Goal: Information Seeking & Learning: Learn about a topic

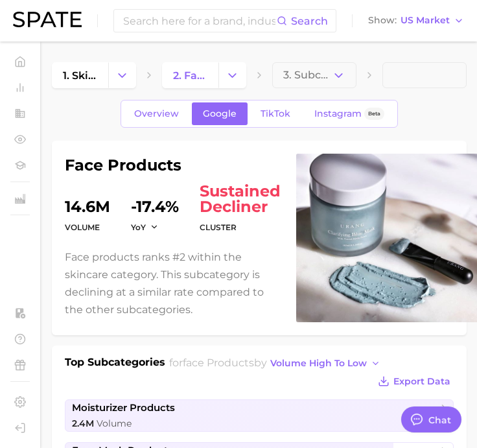
type textarea "x"
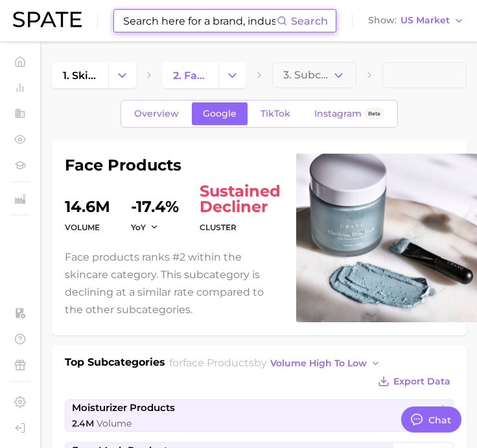
click at [194, 29] on input at bounding box center [199, 21] width 155 height 22
click at [205, 20] on input at bounding box center [199, 21] width 155 height 22
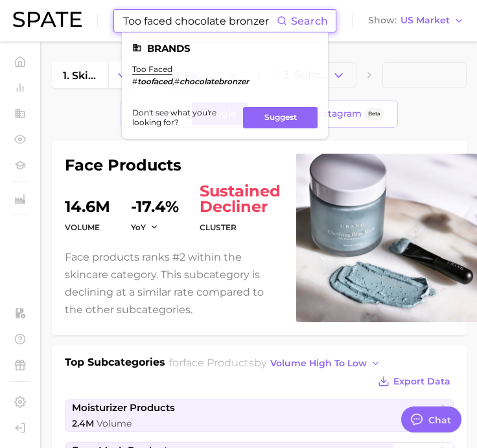
click at [202, 23] on input "Too faced chocolate bronzer" at bounding box center [199, 21] width 155 height 22
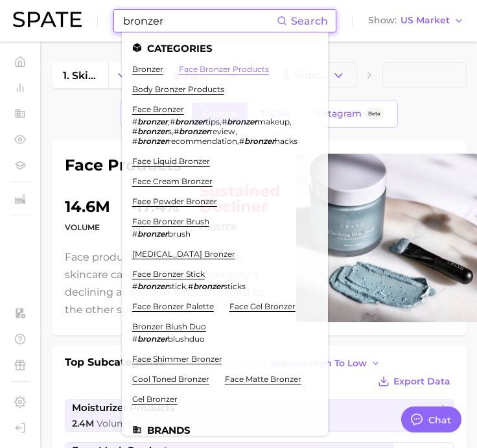
click at [191, 65] on link "face bronzer products" at bounding box center [224, 69] width 90 height 10
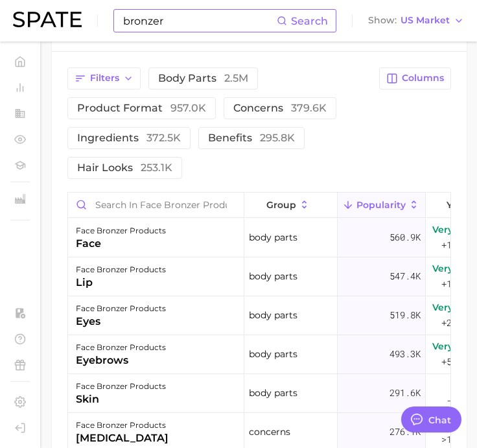
scroll to position [773, 0]
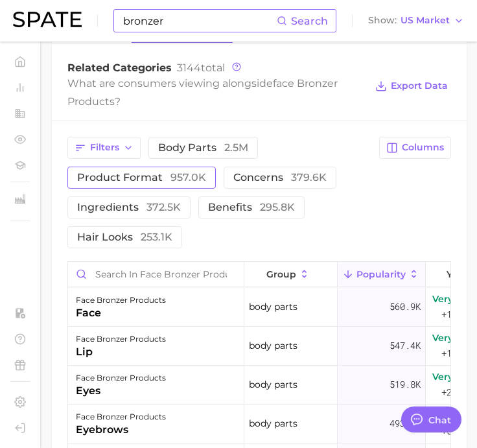
click at [170, 185] on button "product format 957.0k" at bounding box center [141, 178] width 148 height 22
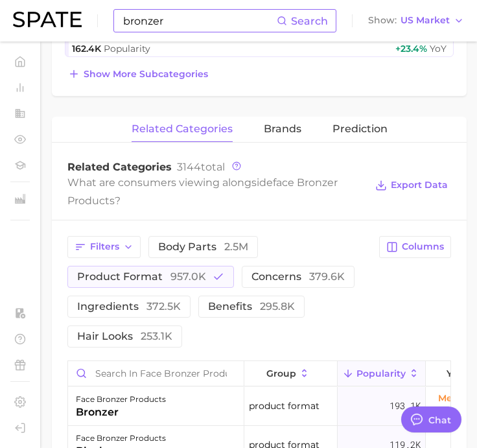
scroll to position [734, 0]
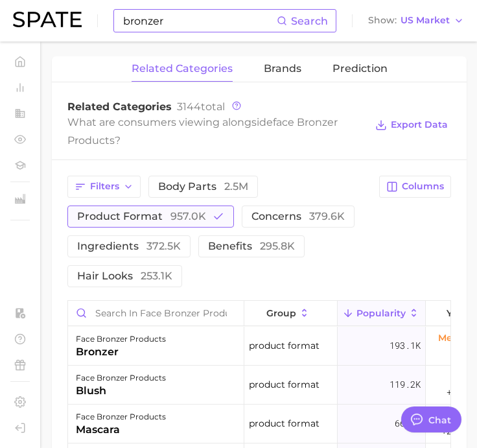
click at [176, 223] on button "product format 957.0k" at bounding box center [150, 216] width 167 height 22
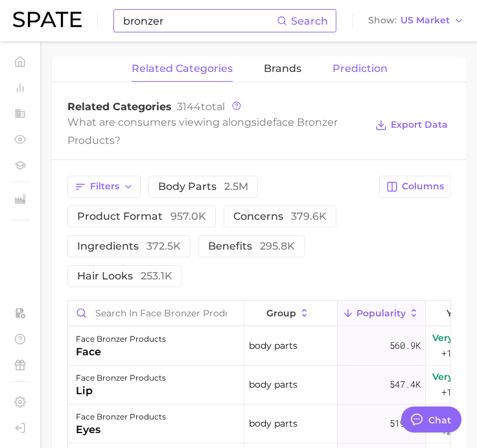
click at [347, 70] on span "Prediction" at bounding box center [359, 69] width 55 height 12
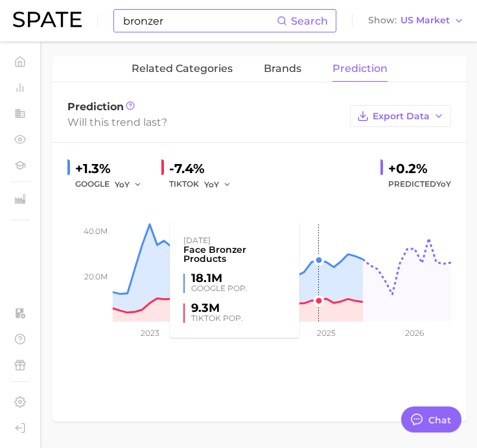
click at [312, 216] on rect at bounding box center [259, 257] width 384 height 130
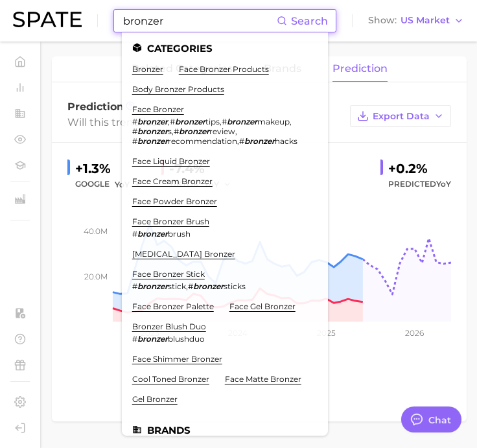
click at [214, 29] on input "bronzer" at bounding box center [199, 21] width 155 height 22
click at [214, 24] on input "bronzer" at bounding box center [199, 21] width 155 height 22
click at [213, 23] on input "bronzer" at bounding box center [199, 21] width 155 height 22
click at [216, 23] on input "bronzer" at bounding box center [199, 21] width 155 height 22
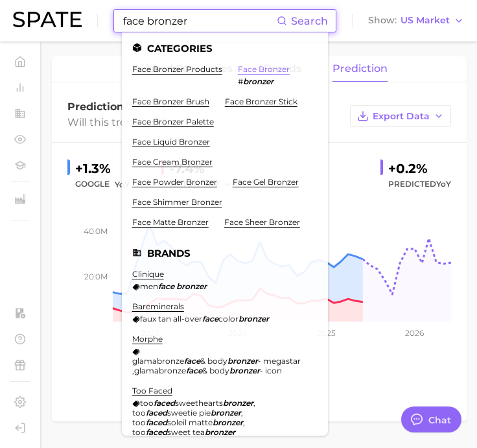
type input "face bronzer"
click at [262, 71] on link "face bronzer" at bounding box center [264, 69] width 52 height 10
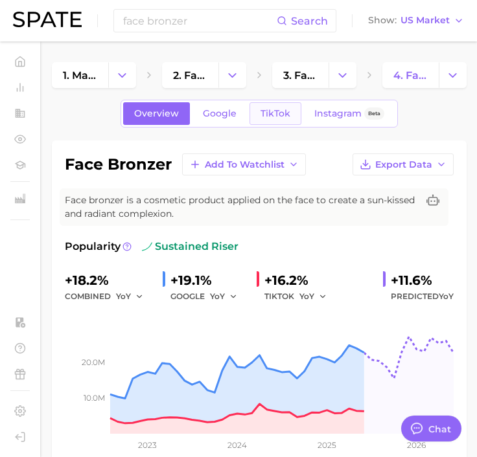
click at [279, 113] on span "TikTok" at bounding box center [276, 113] width 30 height 11
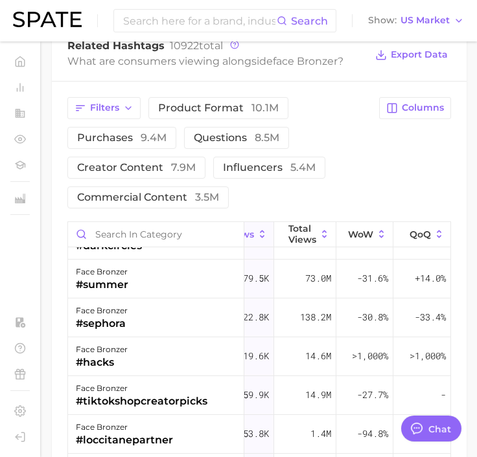
scroll to position [1390, 0]
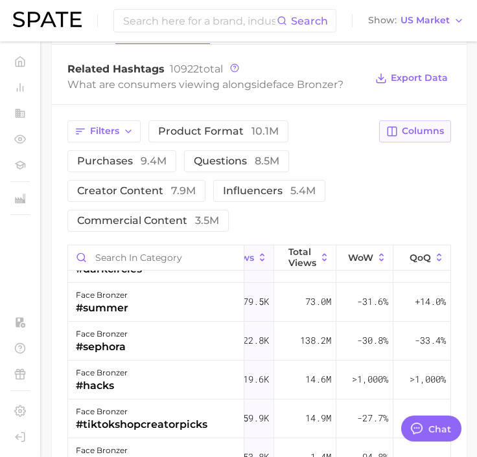
click at [419, 126] on span "Columns" at bounding box center [423, 131] width 42 height 11
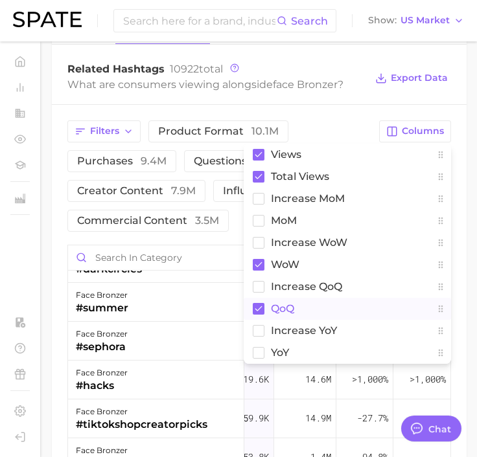
click at [259, 303] on rect at bounding box center [259, 309] width 12 height 12
click at [257, 345] on button "YoY" at bounding box center [347, 353] width 207 height 22
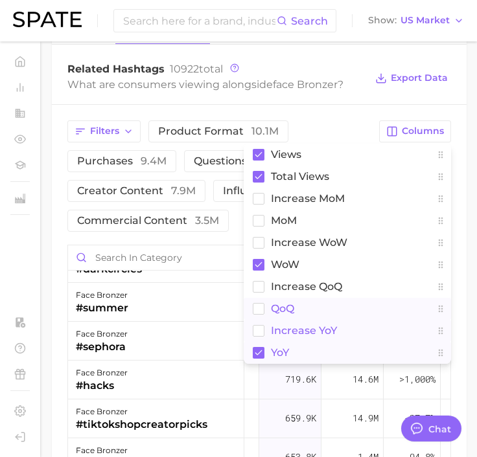
click at [263, 330] on rect at bounding box center [258, 330] width 11 height 11
drag, startPoint x: 334, startPoint y: 115, endPoint x: 328, endPoint y: 117, distance: 6.8
click at [334, 114] on div "Filters product format 10.1m purchases 9.4m questions 8.5m creator content 7.9m…" at bounding box center [259, 411] width 415 height 613
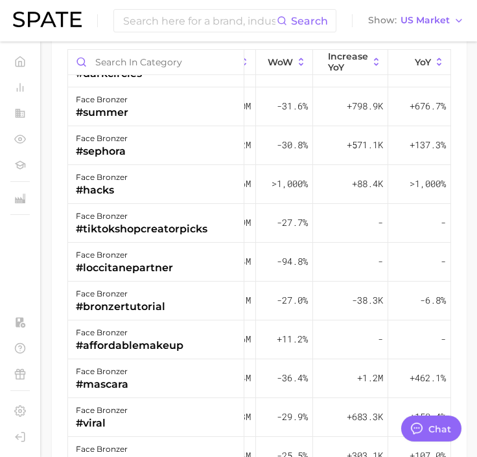
scroll to position [1584, 0]
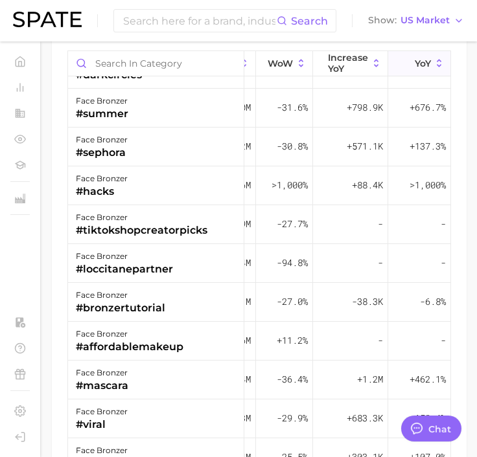
click at [400, 60] on icon at bounding box center [406, 64] width 12 height 12
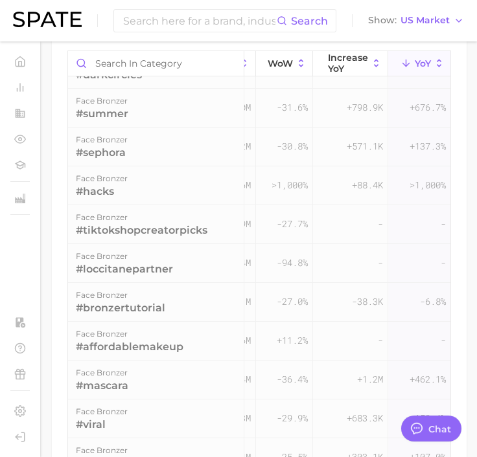
scroll to position [0, 216]
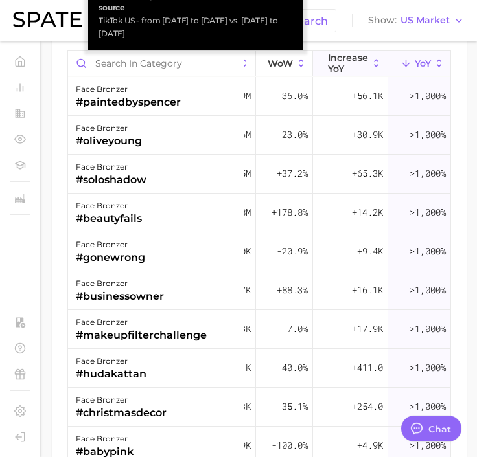
click at [328, 66] on span "increase YoY" at bounding box center [348, 62] width 40 height 21
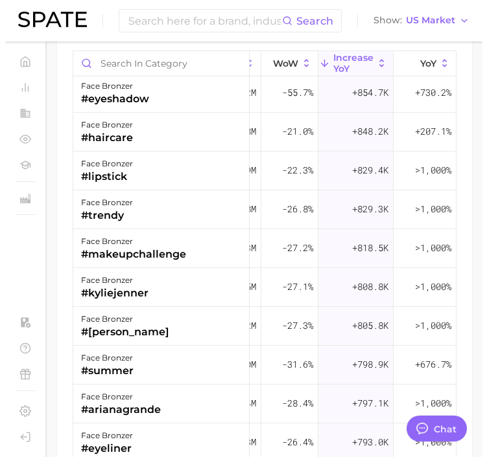
scroll to position [509, 216]
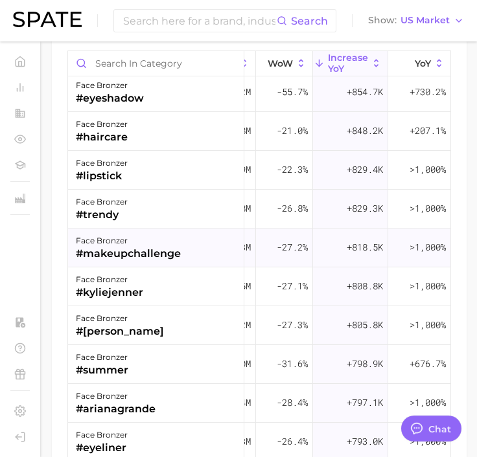
click at [347, 247] on span "+818.5k" at bounding box center [365, 248] width 36 height 16
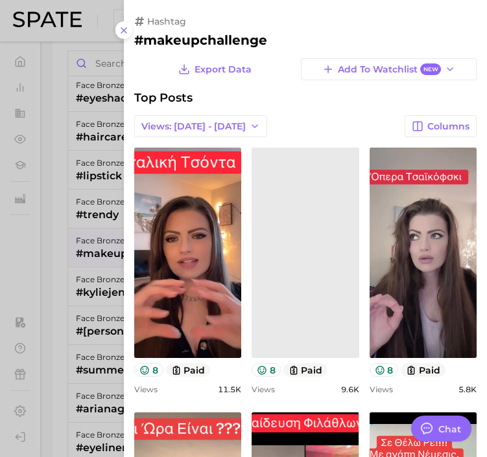
scroll to position [0, 0]
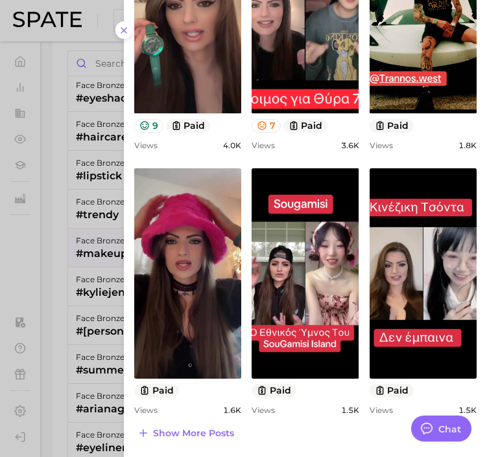
click at [115, 288] on div at bounding box center [243, 228] width 487 height 457
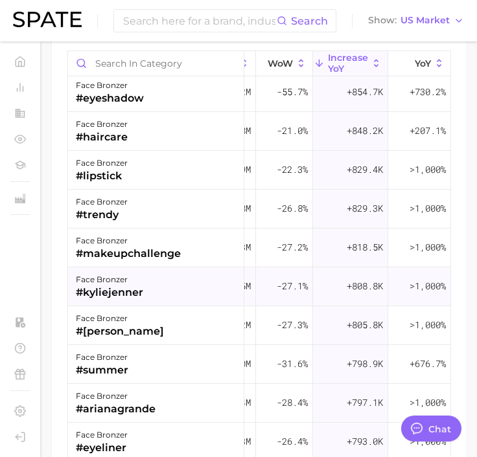
click at [142, 299] on div "face bronzer #kyliejenner" at bounding box center [156, 287] width 176 height 39
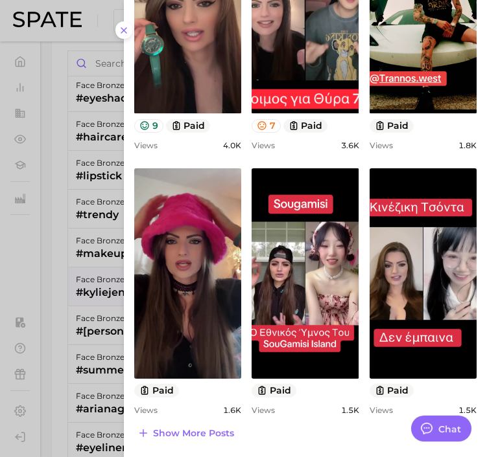
click at [109, 313] on div at bounding box center [243, 228] width 487 height 457
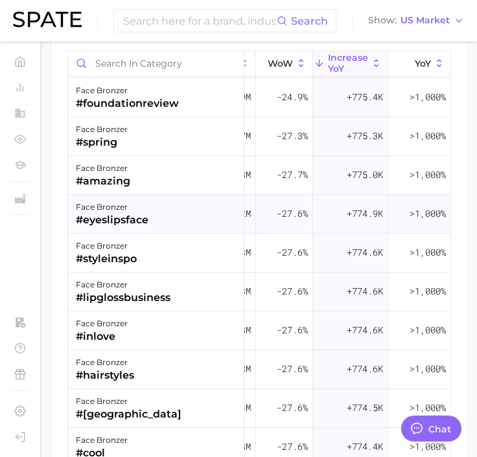
click at [185, 226] on div "face bronzer #eyeslipsface" at bounding box center [156, 214] width 176 height 39
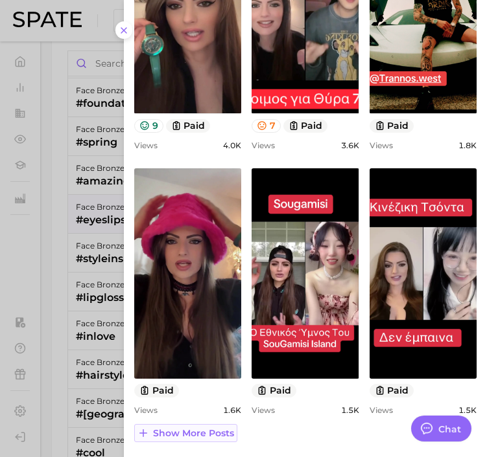
click at [199, 435] on span "Show more posts" at bounding box center [193, 433] width 81 height 11
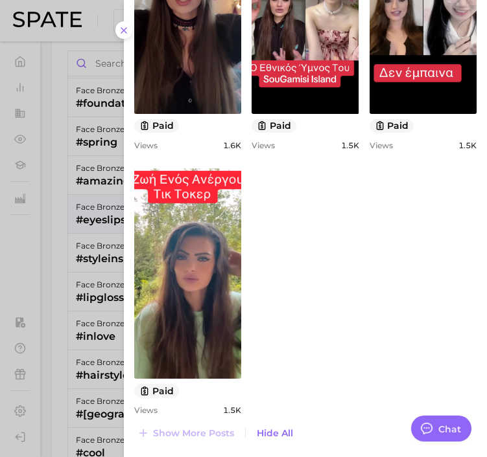
click at [80, 377] on div at bounding box center [243, 228] width 487 height 457
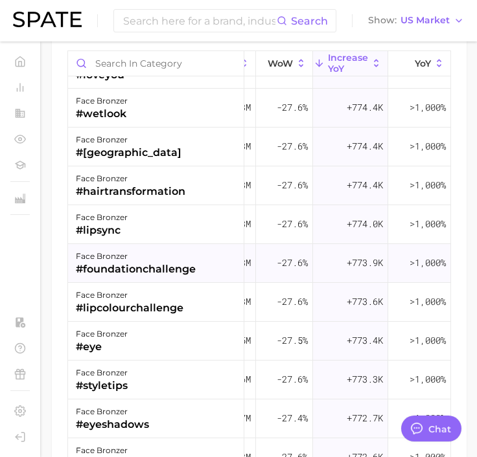
click at [200, 274] on div "face bronzer #foundationchallenge" at bounding box center [156, 263] width 176 height 39
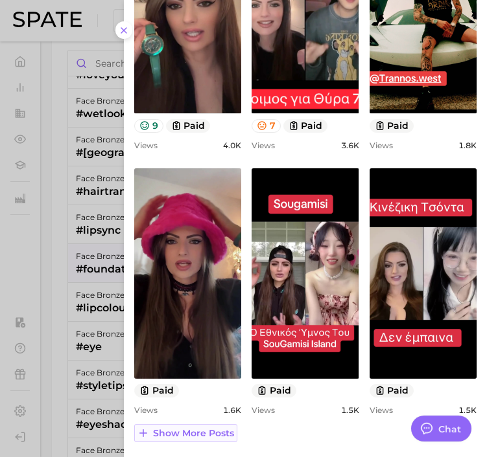
click at [229, 424] on button "Show more posts" at bounding box center [185, 433] width 103 height 18
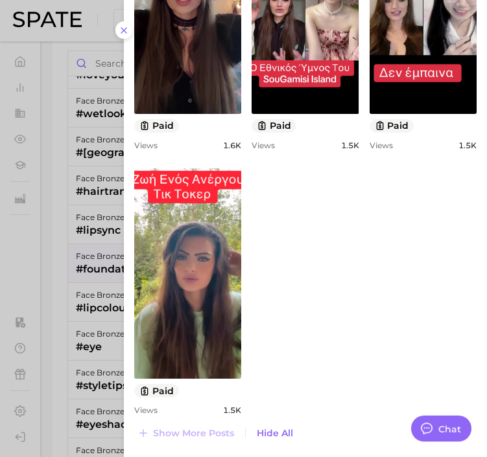
click at [109, 379] on div at bounding box center [243, 228] width 487 height 457
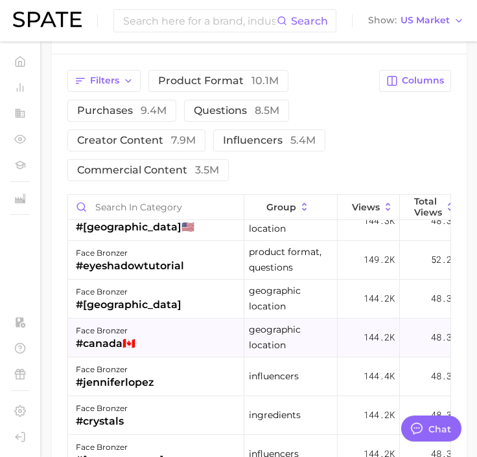
scroll to position [1431, 0]
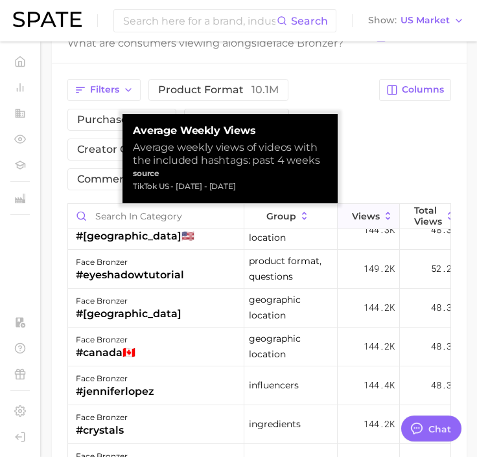
click at [365, 207] on button "Views" at bounding box center [369, 216] width 62 height 25
